Goal: Navigation & Orientation: Go to known website

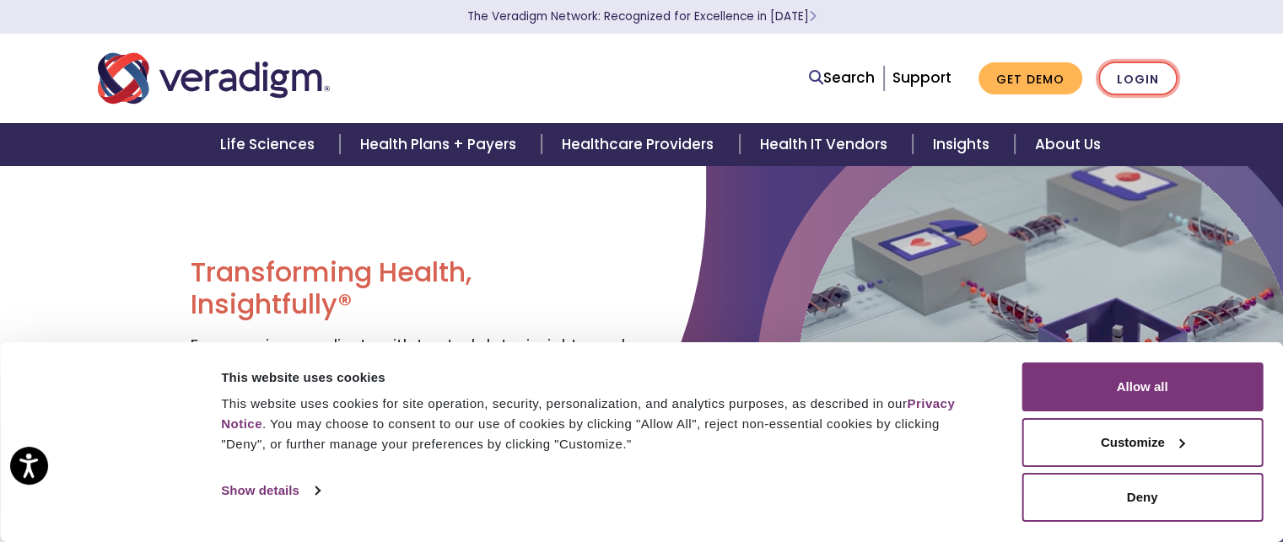
click at [1138, 77] on link "Login" at bounding box center [1137, 79] width 79 height 35
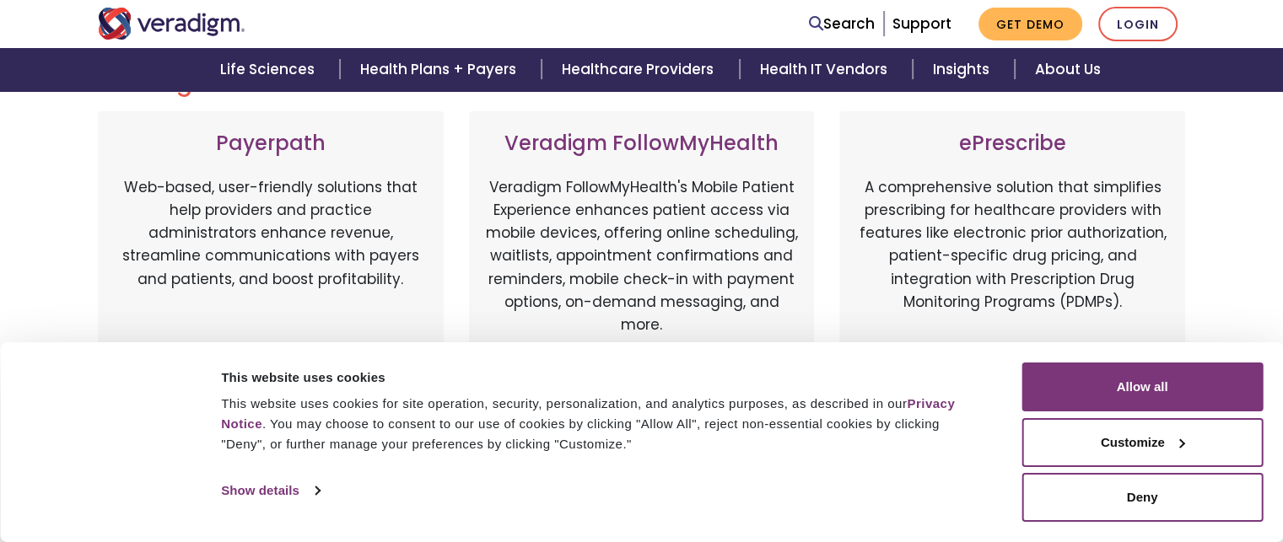
scroll to position [253, 0]
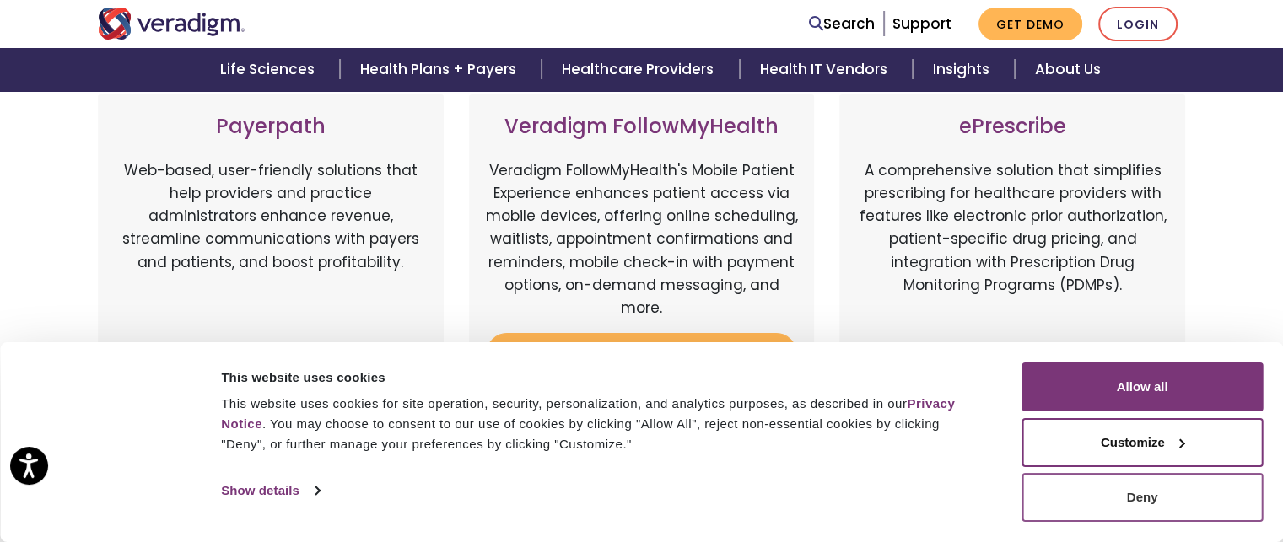
click at [1158, 503] on button "Deny" at bounding box center [1141, 497] width 241 height 49
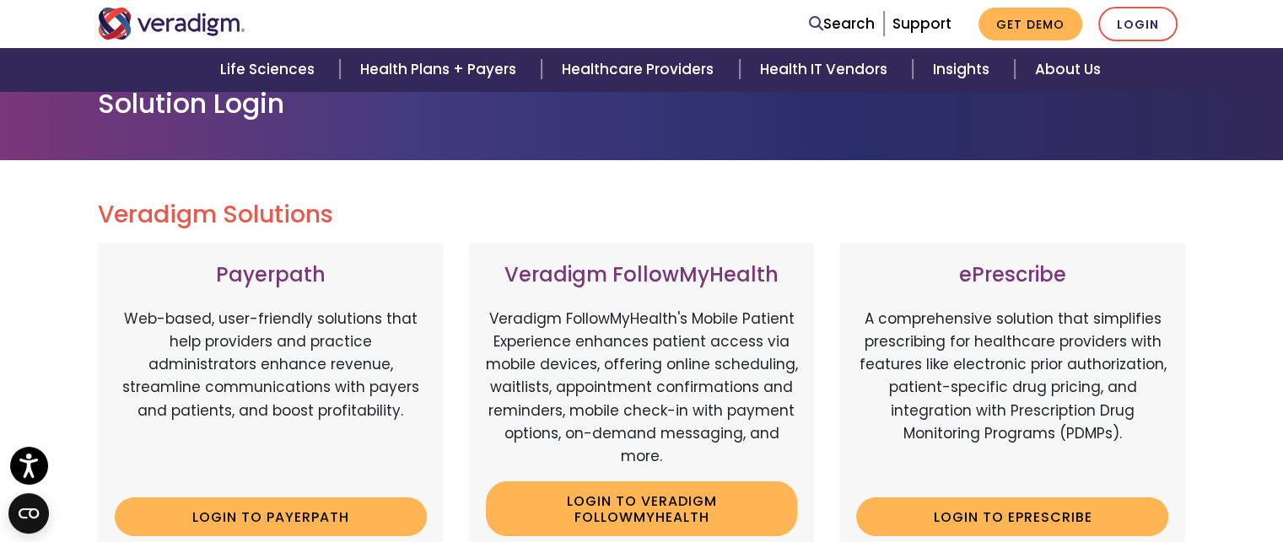
scroll to position [0, 0]
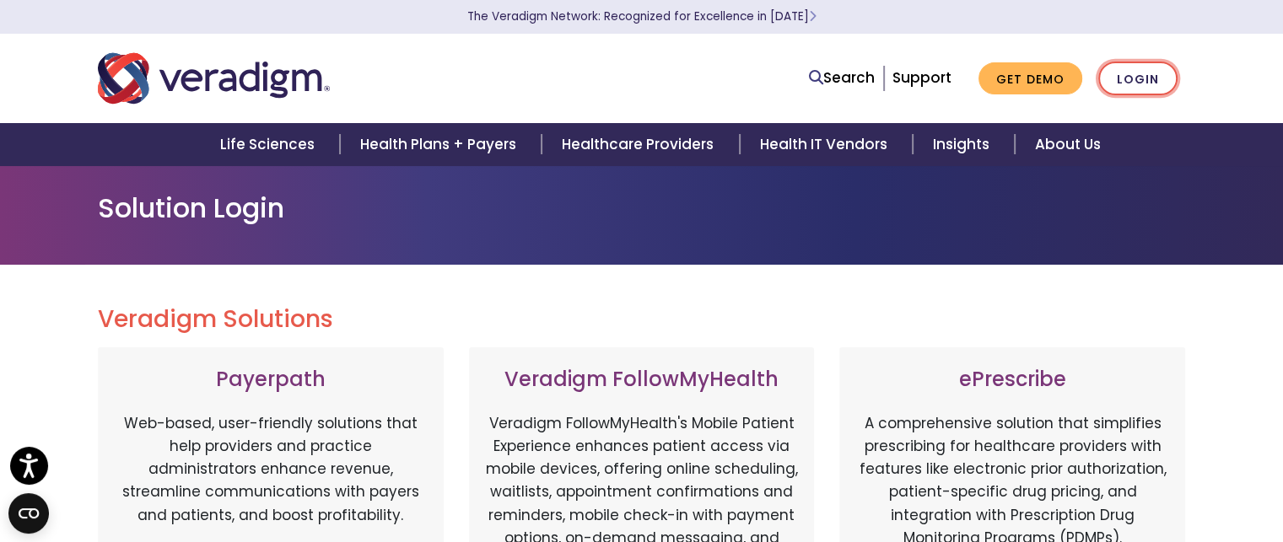
click at [1137, 76] on link "Login" at bounding box center [1137, 79] width 79 height 35
